Goal: Task Accomplishment & Management: Manage account settings

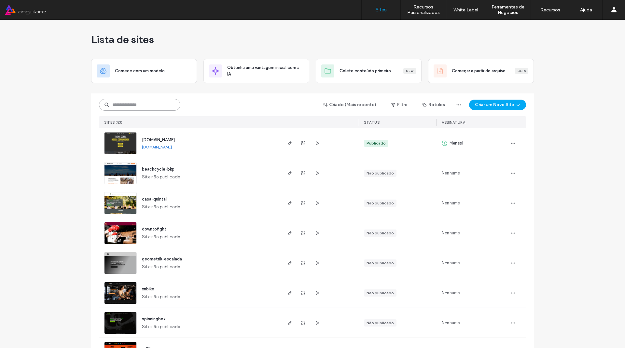
click at [141, 105] on input at bounding box center [139, 105] width 81 height 12
click at [150, 112] on div "Criado (Mais recente) Filtro Rótulos Criar um Novo Site Sites (83) STATUS Assin…" at bounding box center [312, 110] width 427 height 35
click at [286, 143] on span "button" at bounding box center [290, 143] width 8 height 8
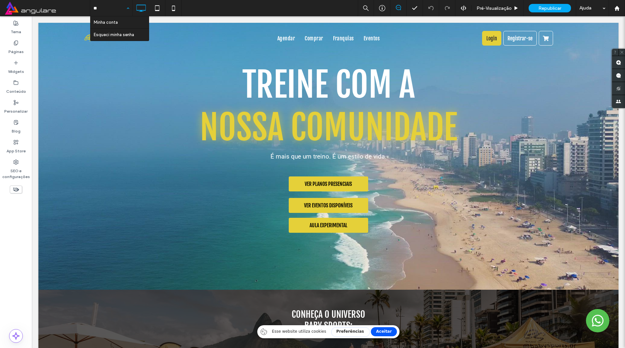
type input "***"
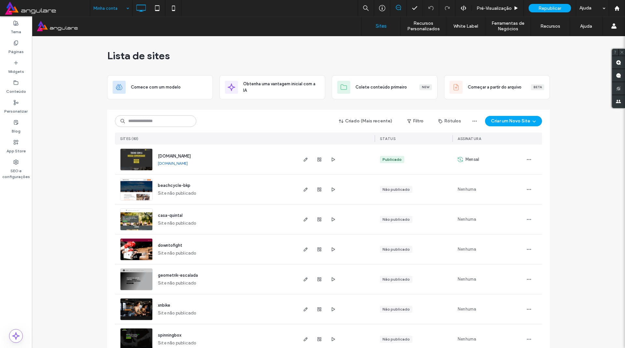
click at [304, 165] on div at bounding box center [319, 160] width 35 height 30
click at [302, 158] on span "button" at bounding box center [306, 160] width 8 height 8
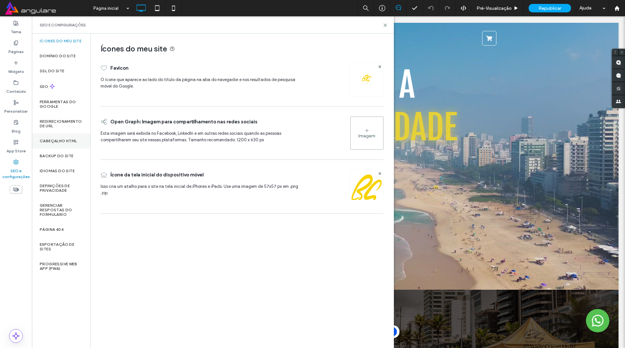
click at [51, 137] on div "Cabeçalho HTML" at bounding box center [61, 140] width 59 height 15
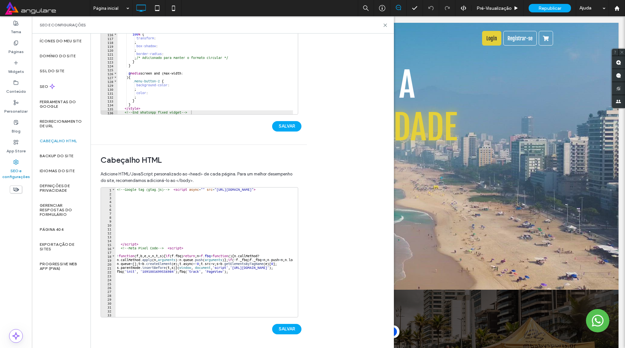
click at [13, 6] on span at bounding box center [47, 8] width 85 height 13
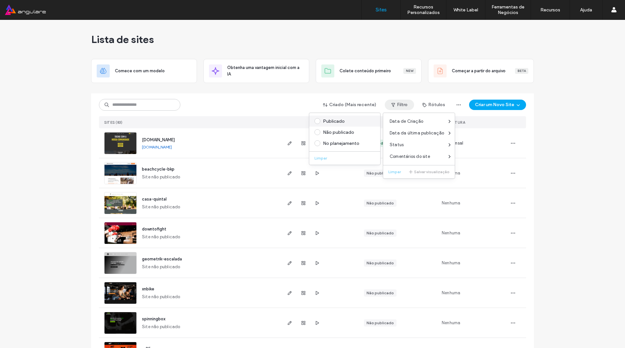
click at [336, 119] on div "Publicado" at bounding box center [347, 121] width 49 height 6
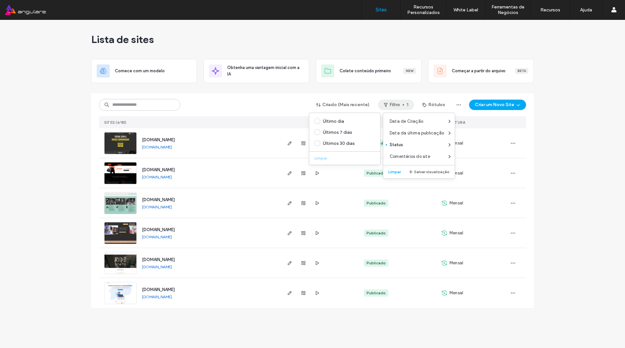
click at [625, 154] on div "Lista de sites Comece com um modelo Obtenha uma vantagem inicial com a IA Colet…" at bounding box center [312, 184] width 625 height 328
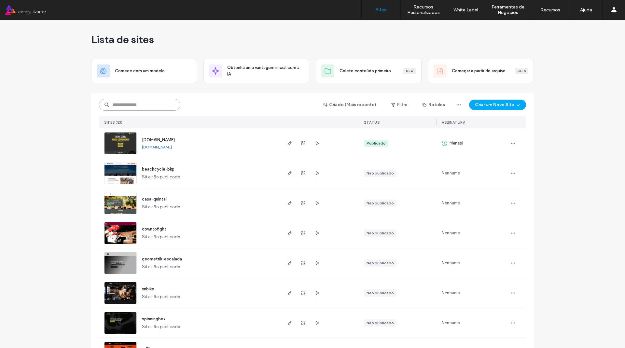
click at [158, 110] on input at bounding box center [139, 105] width 81 height 12
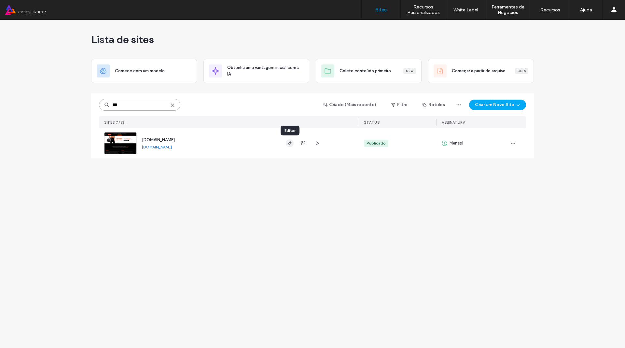
type input "***"
click at [290, 141] on icon "button" at bounding box center [289, 143] width 5 height 5
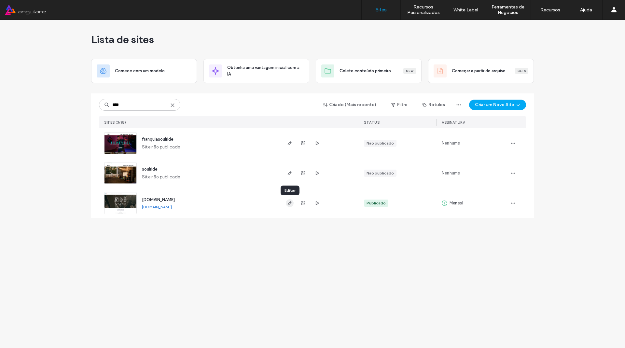
type input "****"
click at [290, 202] on icon "button" at bounding box center [289, 202] width 5 height 5
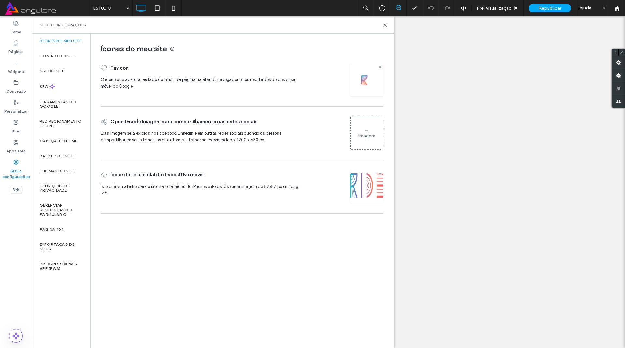
click at [53, 245] on label "Exportação de sites" at bounding box center [61, 246] width 43 height 9
